Goal: Task Accomplishment & Management: Manage account settings

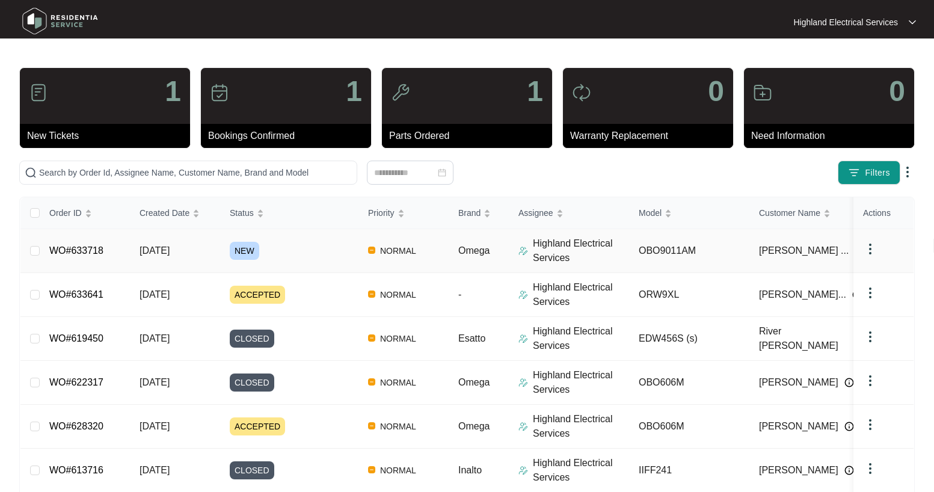
click at [78, 250] on link "WO#633718" at bounding box center [76, 250] width 54 height 10
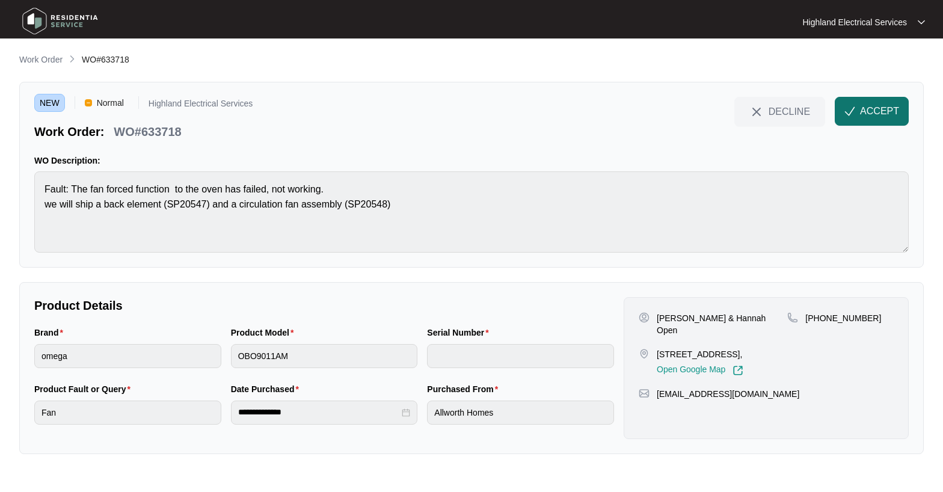
click at [892, 112] on span "ACCEPT" at bounding box center [879, 111] width 39 height 14
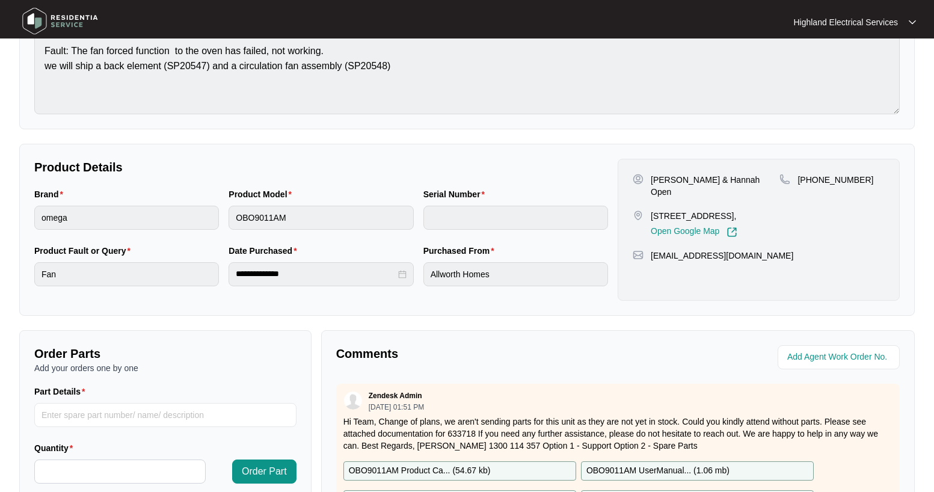
scroll to position [301, 0]
